Goal: Task Accomplishment & Management: Manage account settings

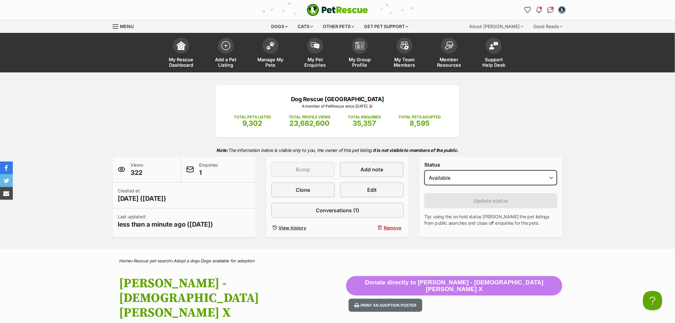
drag, startPoint x: 269, startPoint y: 50, endPoint x: 205, endPoint y: 4, distance: 79.5
click at [270, 50] on span at bounding box center [270, 46] width 16 height 16
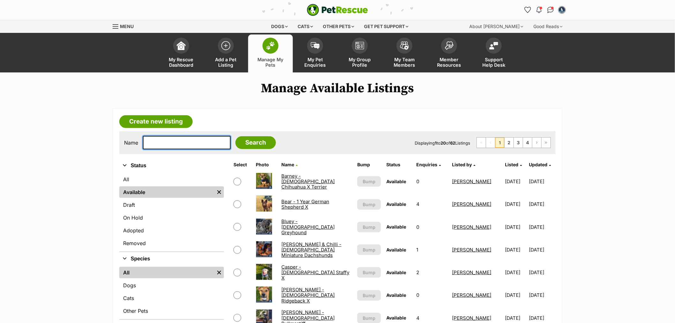
click at [187, 147] on input "text" at bounding box center [187, 142] width 88 height 13
type input "marty"
click at [235, 136] on input "Search" at bounding box center [255, 142] width 40 height 13
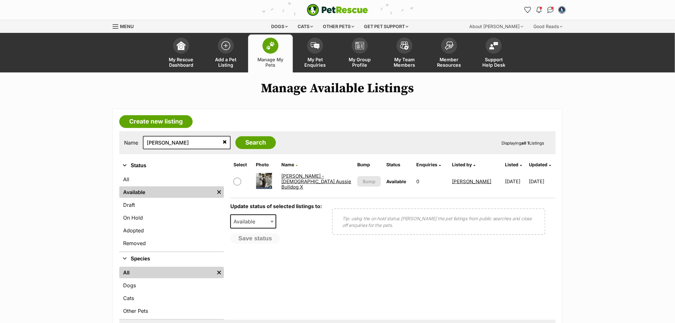
click at [292, 182] on link "[PERSON_NAME] - [DEMOGRAPHIC_DATA] Aussie Bulldog X" at bounding box center [316, 181] width 70 height 17
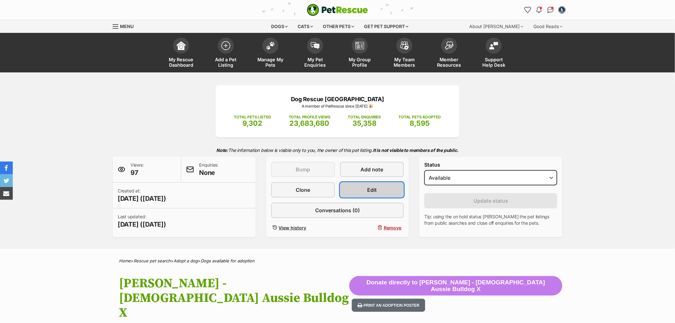
click at [381, 192] on link "Edit" at bounding box center [372, 189] width 64 height 15
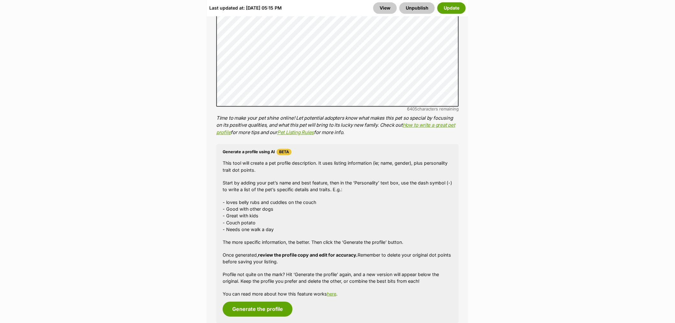
scroll to position [885, 0]
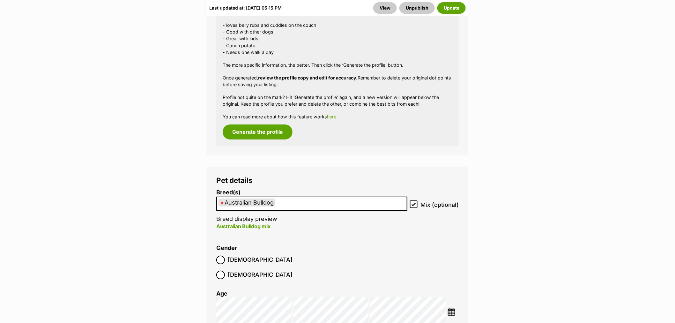
click at [221, 198] on span "×" at bounding box center [222, 202] width 4 height 8
select select
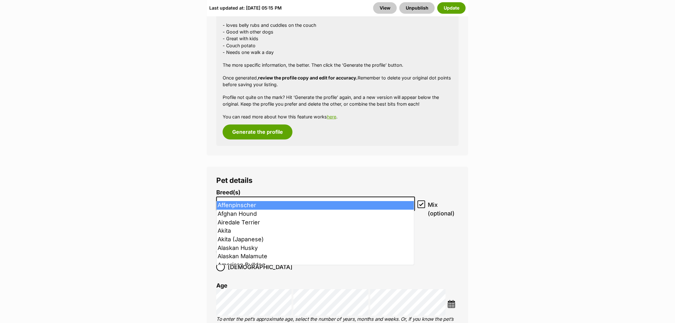
click at [230, 199] on input "search" at bounding box center [315, 202] width 194 height 7
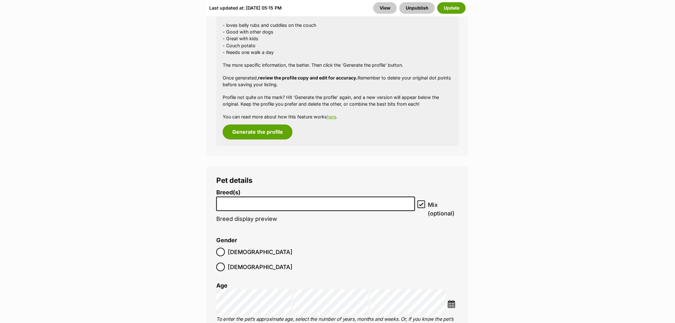
click at [232, 199] on input "search" at bounding box center [315, 202] width 194 height 7
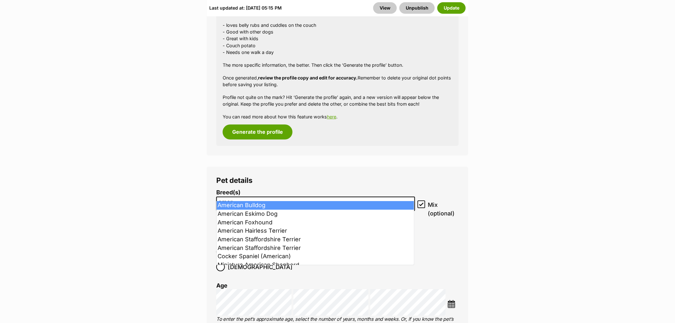
type input "amer"
select select "7"
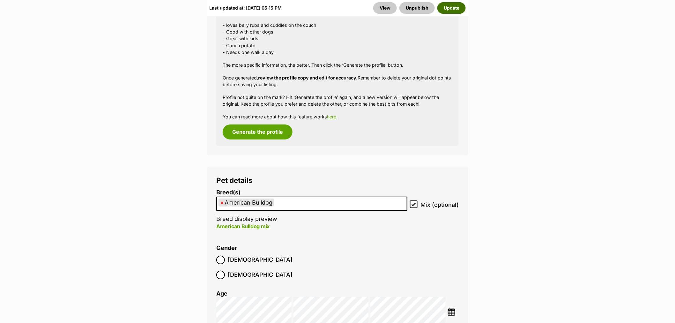
click at [444, 4] on button "Update" at bounding box center [451, 7] width 28 height 11
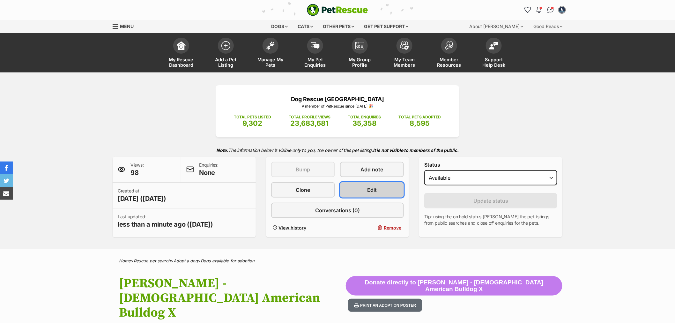
click at [372, 193] on link "Edit" at bounding box center [372, 189] width 64 height 15
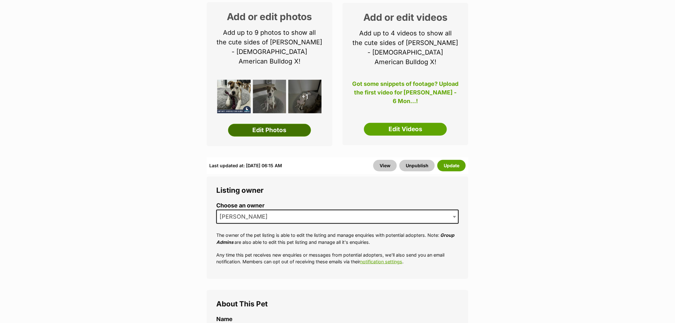
click at [278, 124] on link "Edit Photos" at bounding box center [269, 130] width 83 height 13
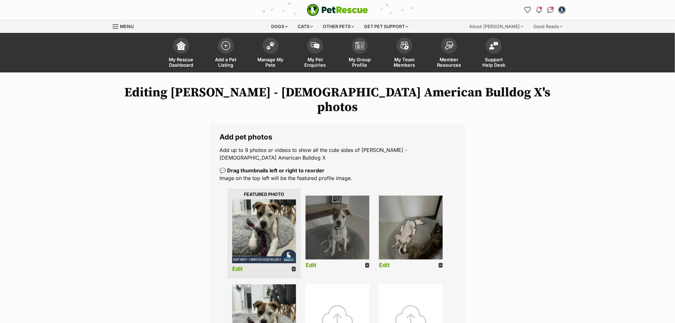
click at [294, 266] on icon at bounding box center [293, 269] width 4 height 6
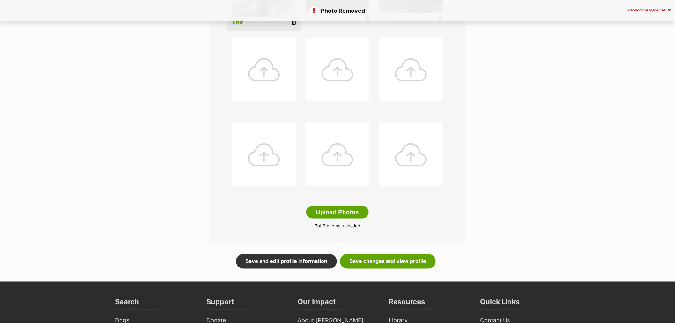
scroll to position [248, 0]
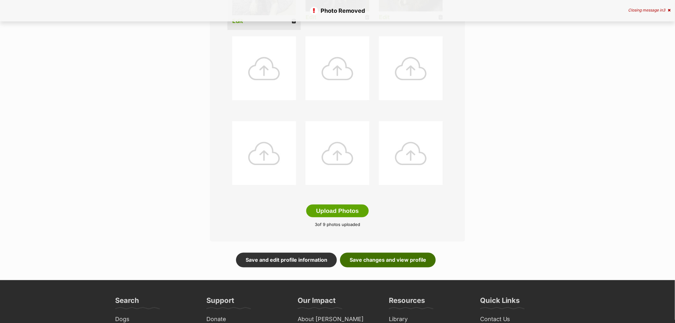
click at [384, 252] on link "Save changes and view profile" at bounding box center [388, 259] width 96 height 15
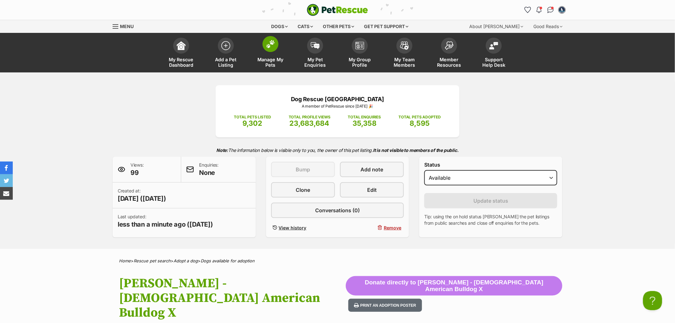
click at [274, 61] on span "Manage My Pets" at bounding box center [270, 62] width 29 height 11
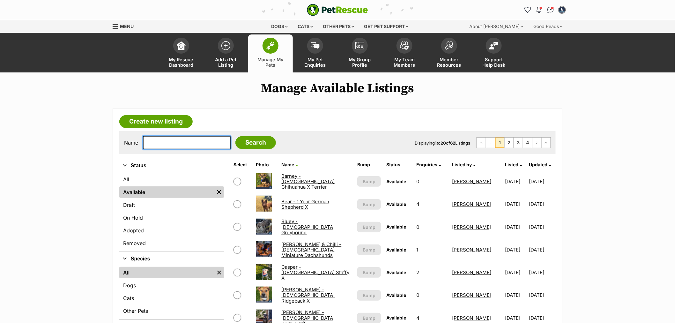
click at [164, 147] on input "text" at bounding box center [187, 142] width 88 height 13
type input "[PERSON_NAME]"
click at [235, 136] on input "Search" at bounding box center [255, 142] width 40 height 13
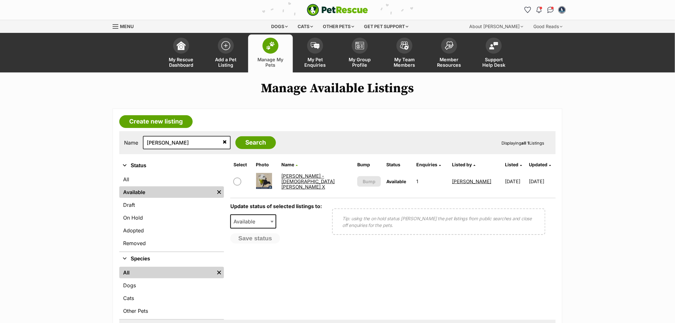
click at [306, 179] on link "[PERSON_NAME] - [DEMOGRAPHIC_DATA] [PERSON_NAME] X" at bounding box center [307, 181] width 53 height 17
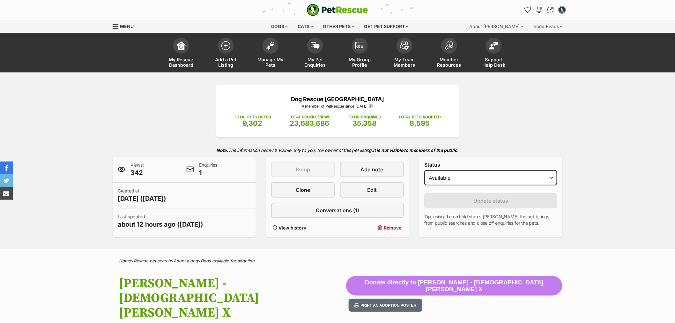
select select "on_hold"
click at [424, 170] on select "Draft - not available as listing has enquires Available On hold Adopted" at bounding box center [490, 177] width 133 height 15
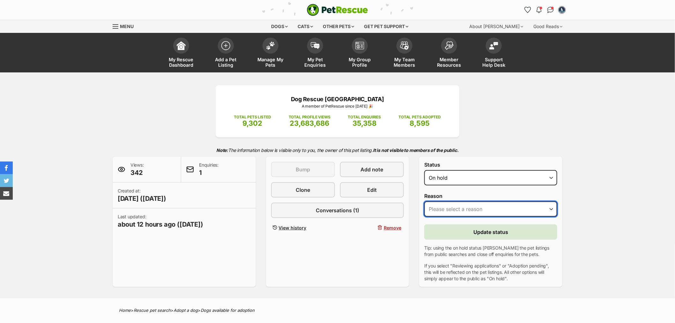
drag, startPoint x: 470, startPoint y: 205, endPoint x: 475, endPoint y: 215, distance: 11.6
click at [470, 205] on select "Please select a reason Medical reasons Reviewing applications Adoption pending …" at bounding box center [490, 208] width 133 height 15
select select "adoption_pending"
click at [424, 201] on select "Please select a reason Medical reasons Reviewing applications Adoption pending …" at bounding box center [490, 208] width 133 height 15
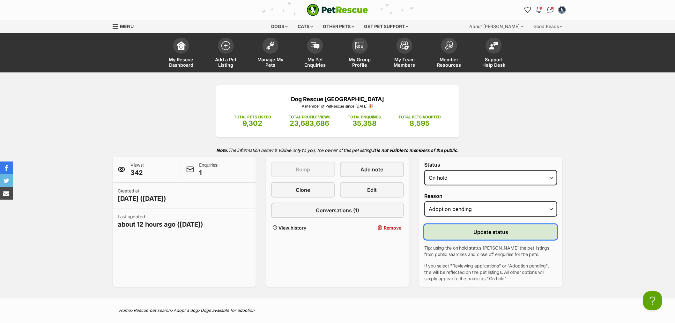
click at [482, 231] on span "Update status" at bounding box center [490, 232] width 35 height 8
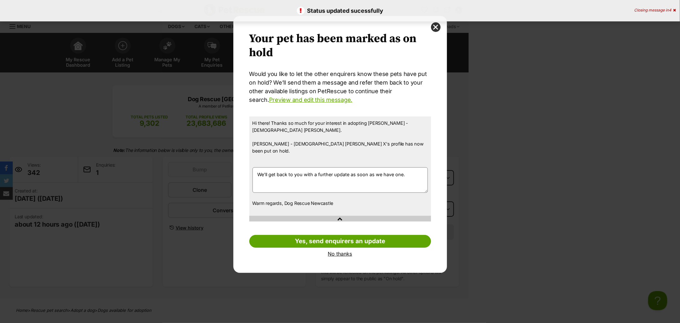
click at [336, 251] on link "No thanks" at bounding box center [340, 254] width 182 height 6
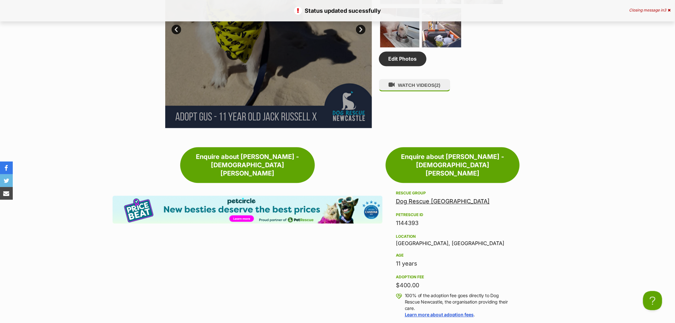
scroll to position [496, 0]
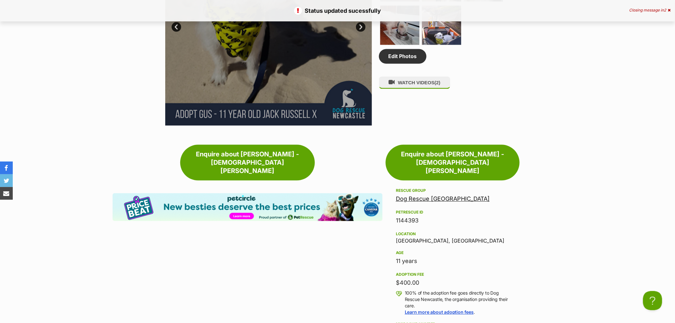
click at [410, 216] on div "1144393" at bounding box center [452, 220] width 113 height 9
copy div "1144393"
